Goal: Find specific page/section: Find specific page/section

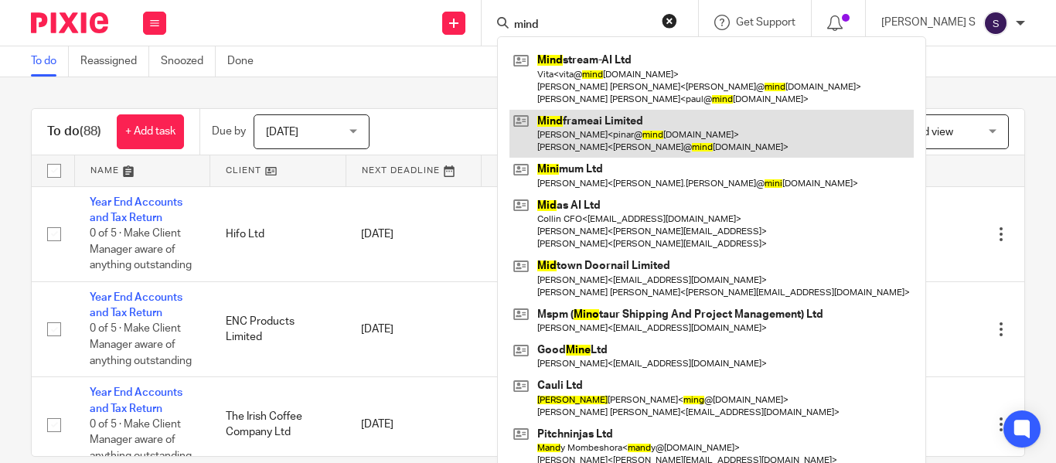
type input "mind"
click at [659, 121] on link at bounding box center [711, 134] width 404 height 48
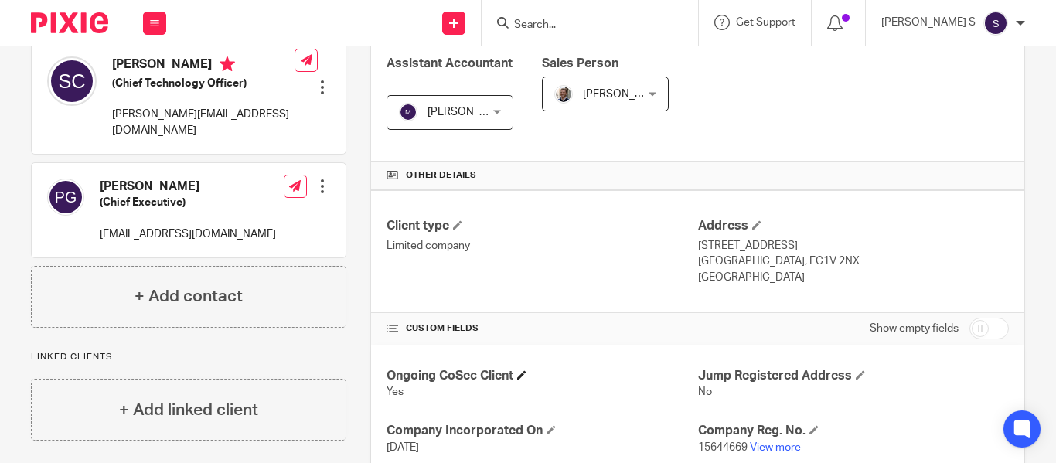
scroll to position [386, 0]
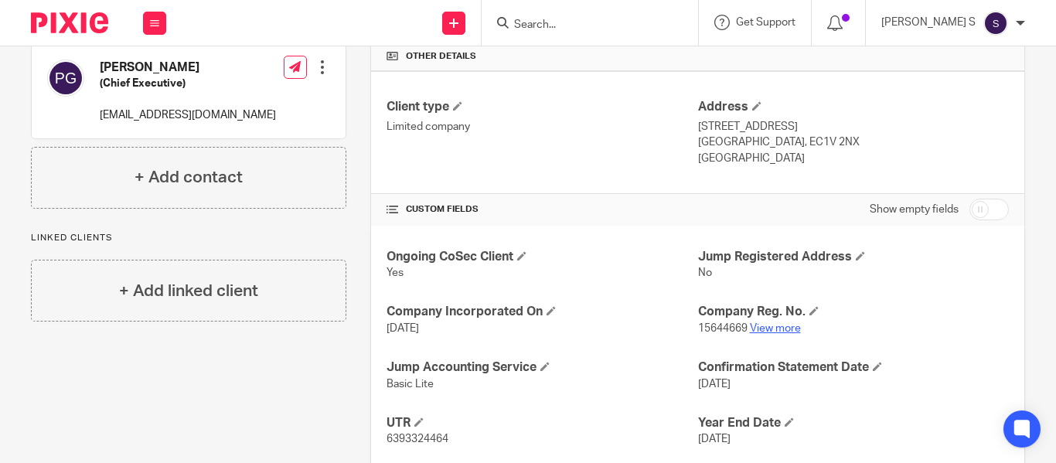
click at [762, 330] on link "View more" at bounding box center [775, 328] width 51 height 11
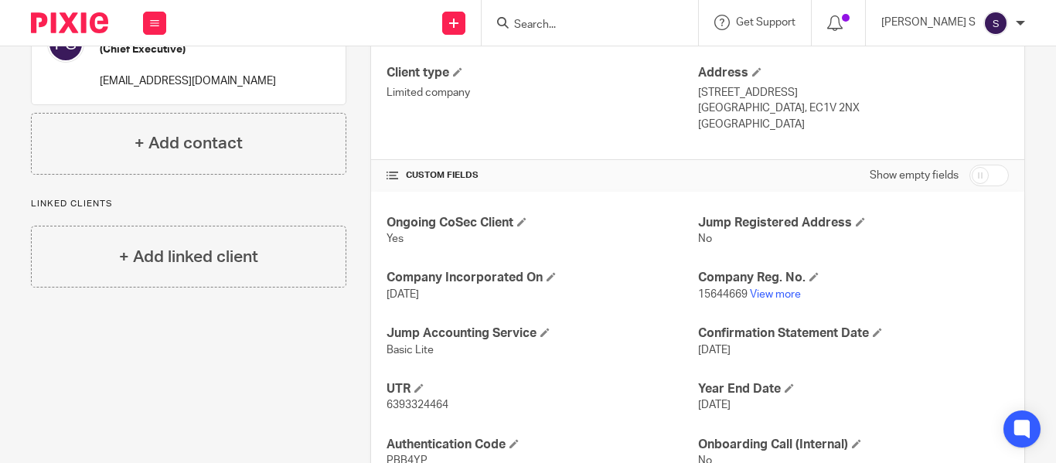
scroll to position [464, 0]
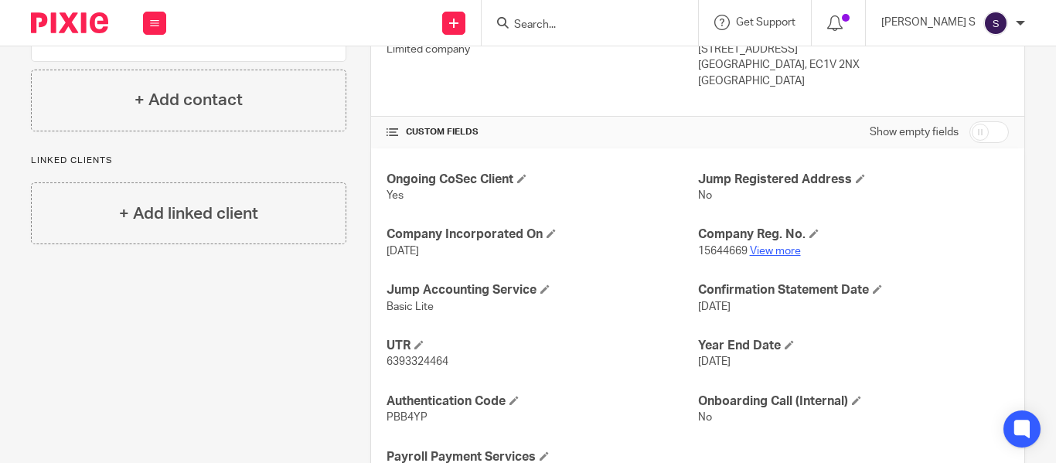
click at [765, 247] on link "View more" at bounding box center [775, 251] width 51 height 11
